Goal: Information Seeking & Learning: Learn about a topic

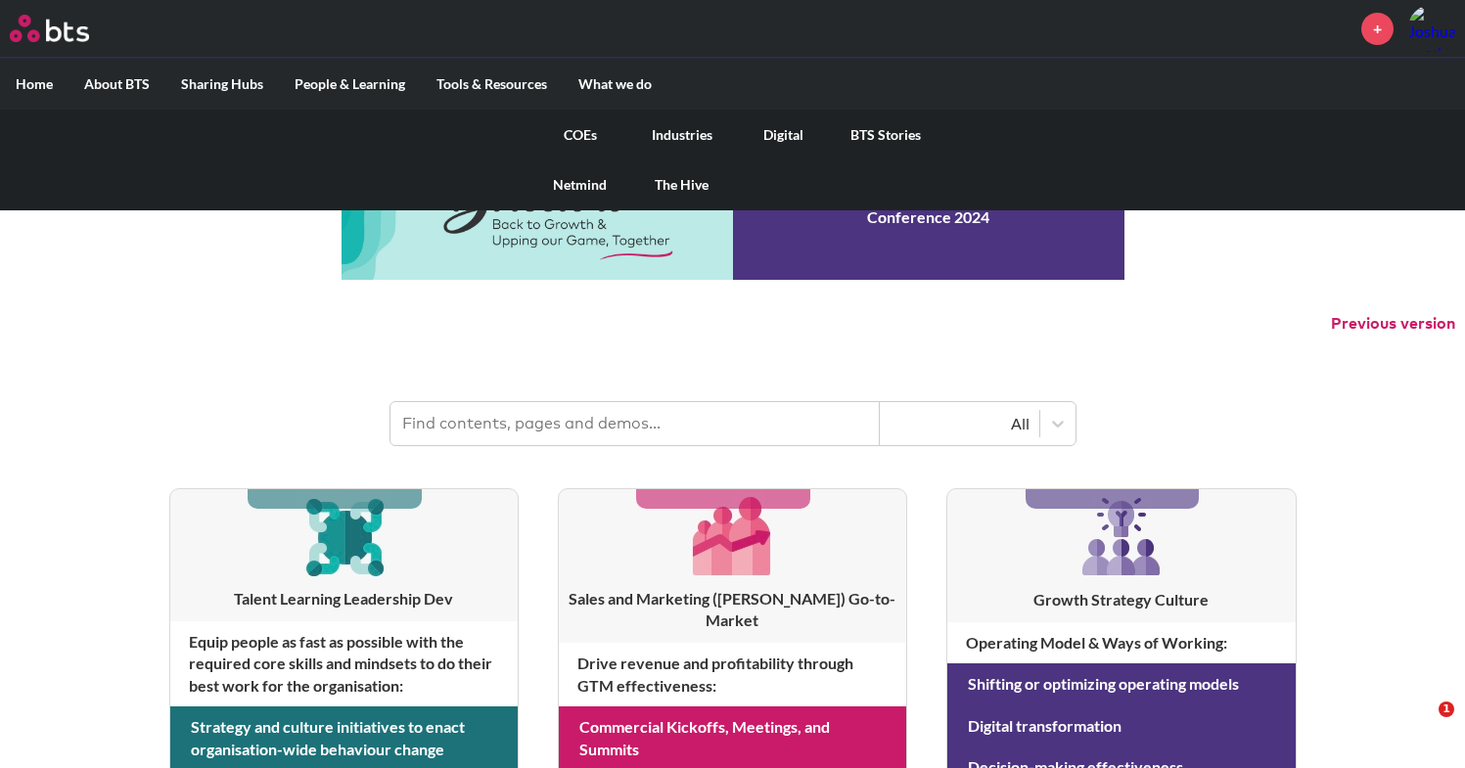
click at [582, 142] on link "COEs" at bounding box center [580, 135] width 102 height 51
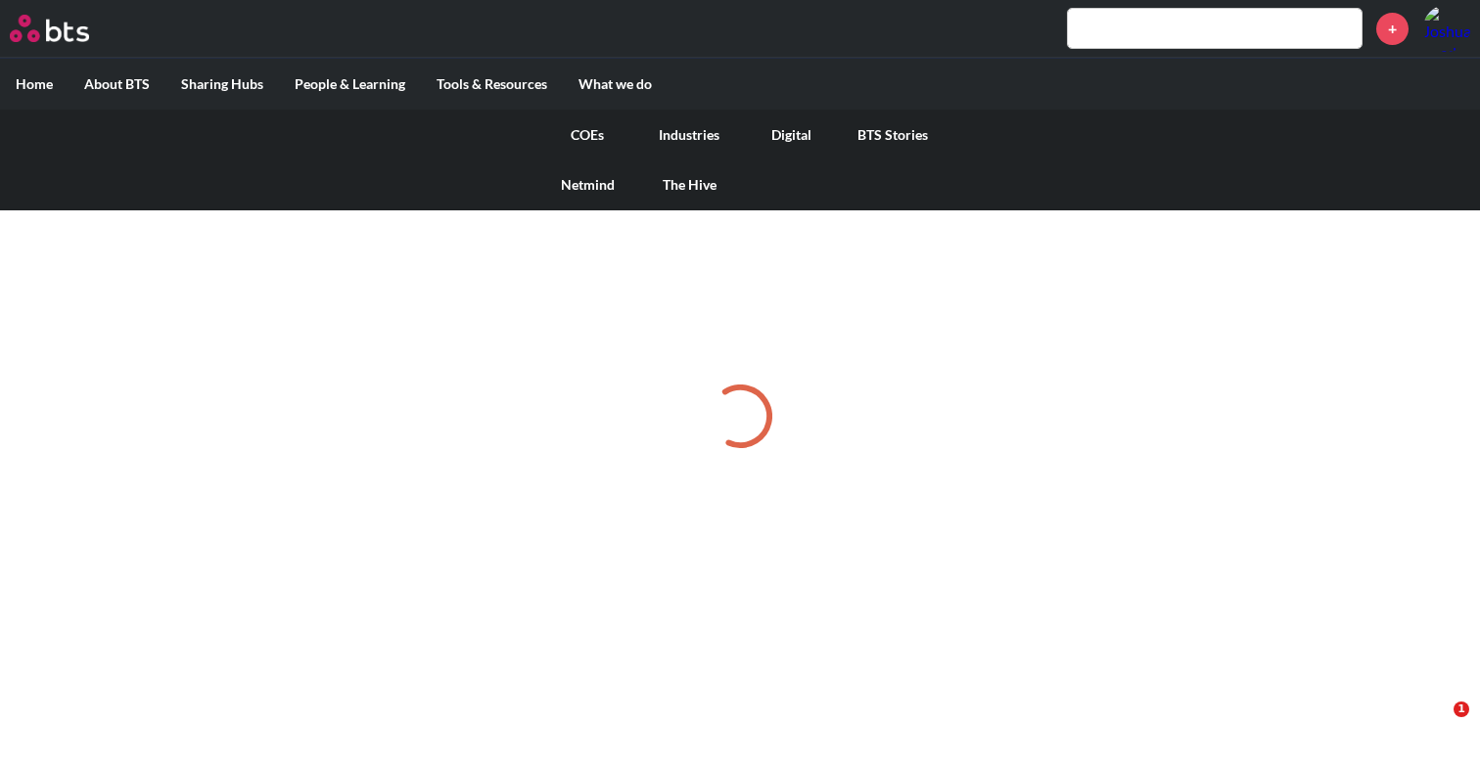
click at [697, 139] on link "Industries" at bounding box center [689, 135] width 102 height 51
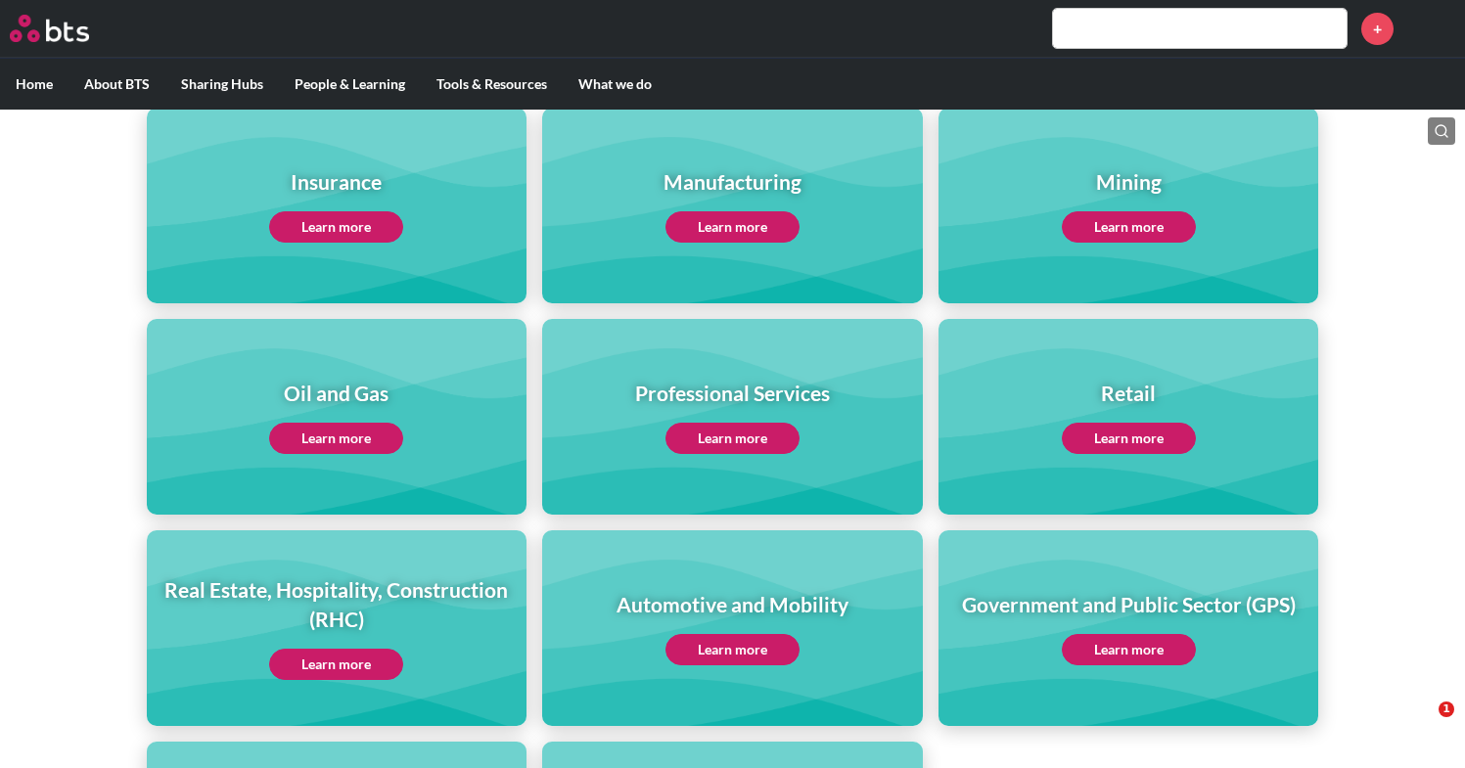
scroll to position [1016, 0]
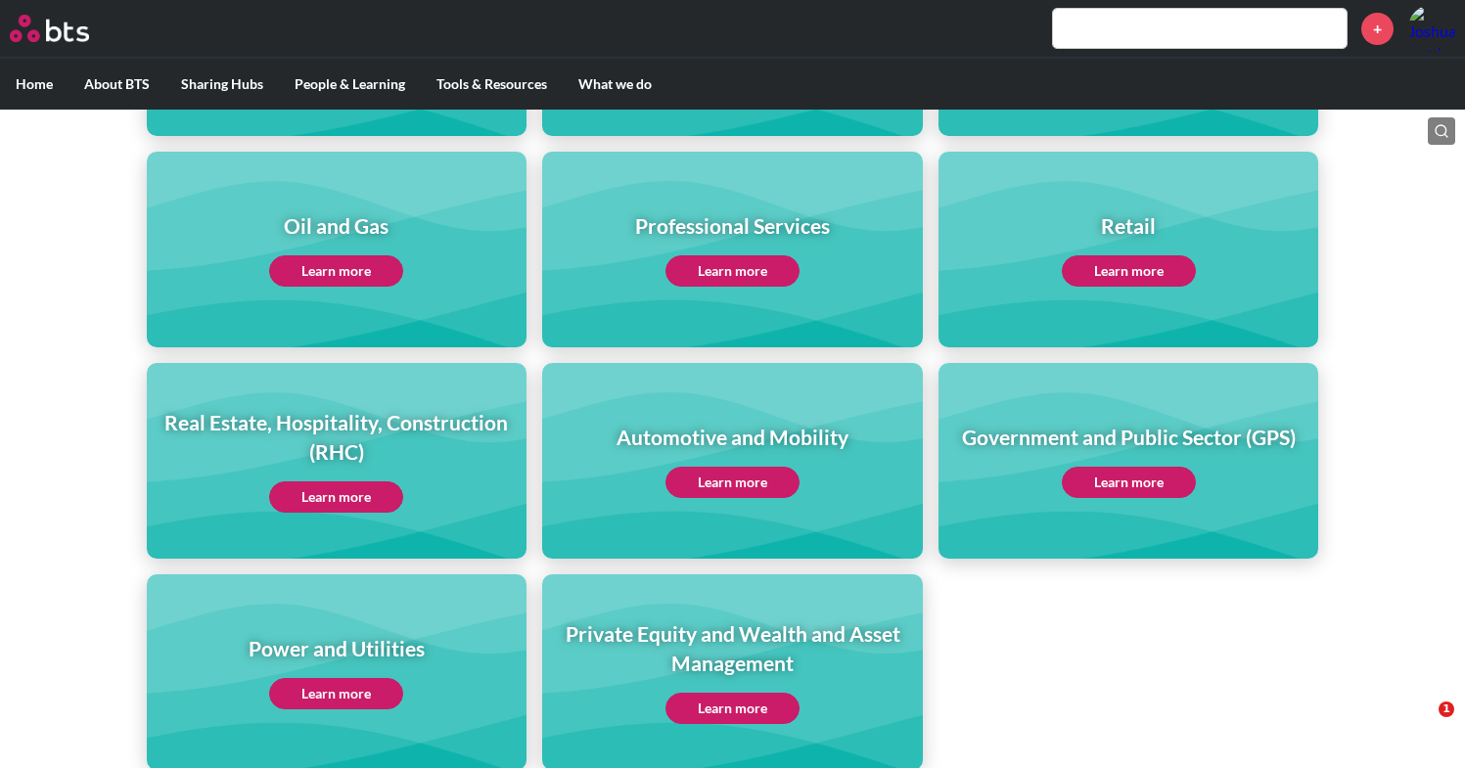
click at [338, 699] on link "Learn more" at bounding box center [336, 693] width 134 height 31
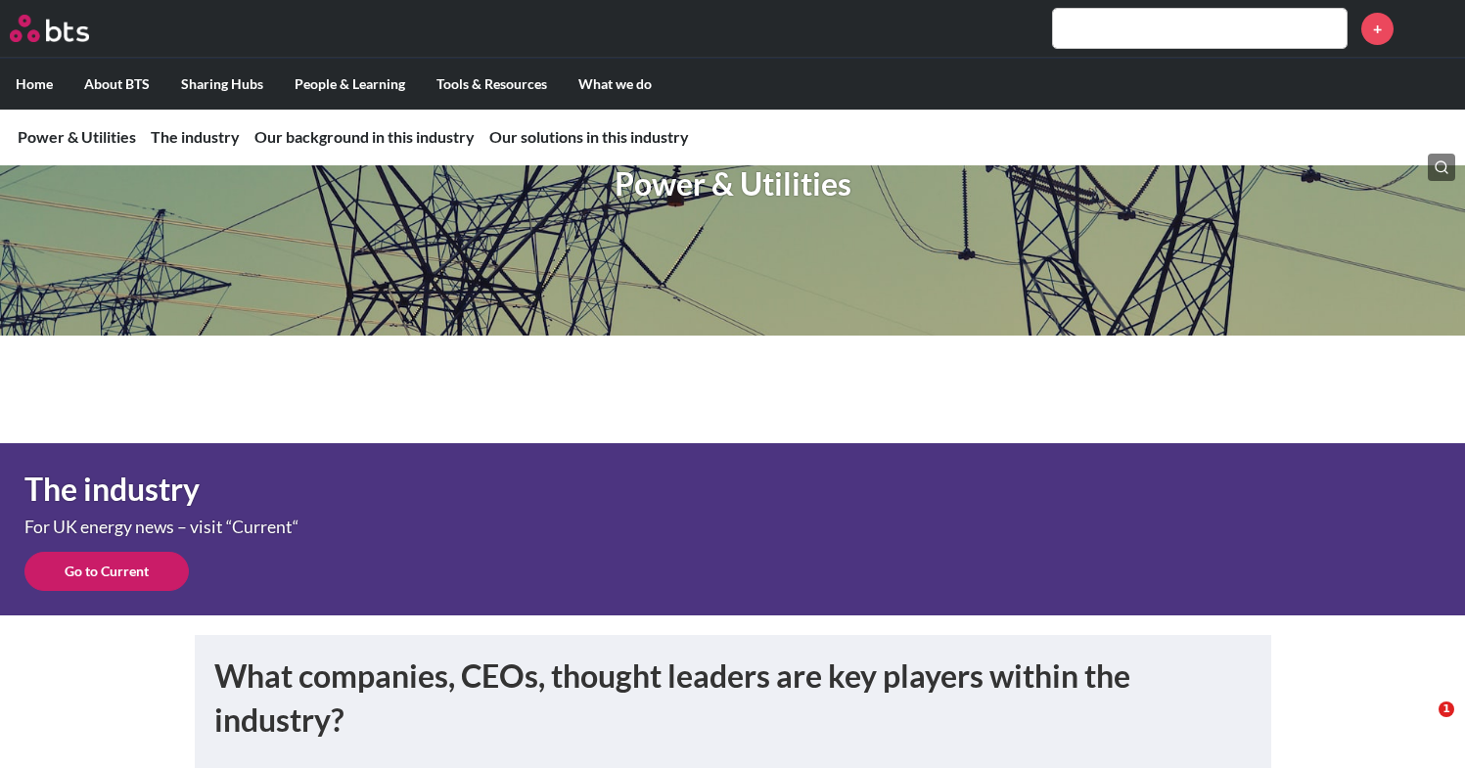
scroll to position [649, 0]
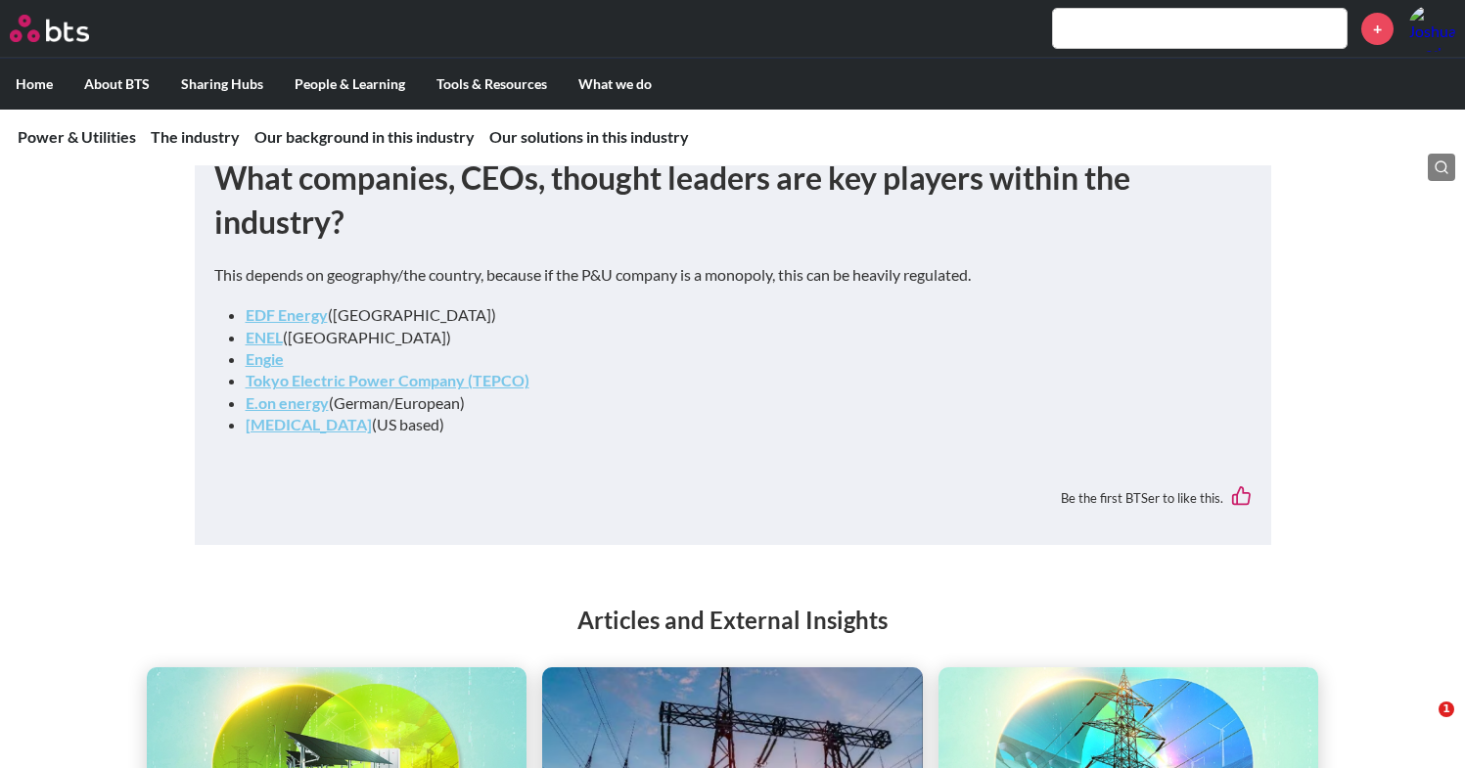
click at [267, 360] on strong "Engie" at bounding box center [265, 358] width 38 height 19
click at [267, 354] on strong "Engie" at bounding box center [265, 358] width 38 height 19
